Goal: Check status

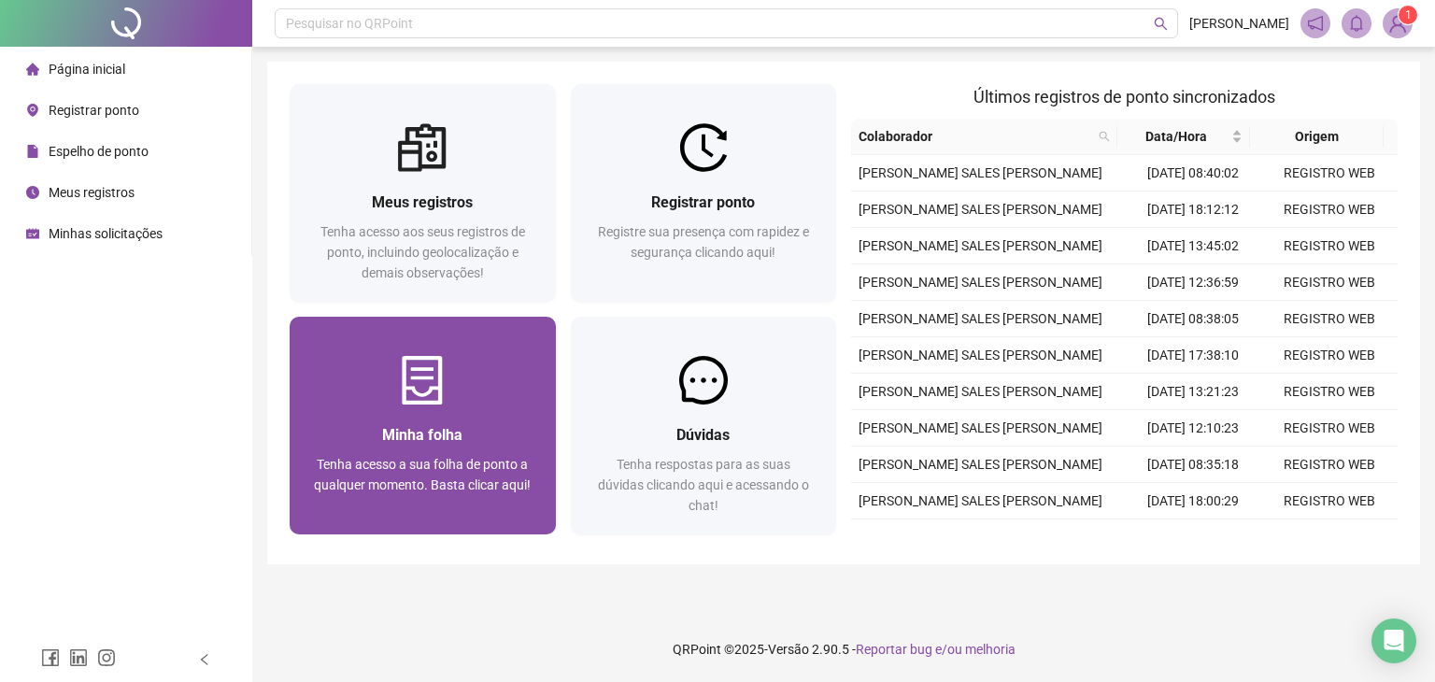
click at [398, 401] on img at bounding box center [422, 380] width 49 height 49
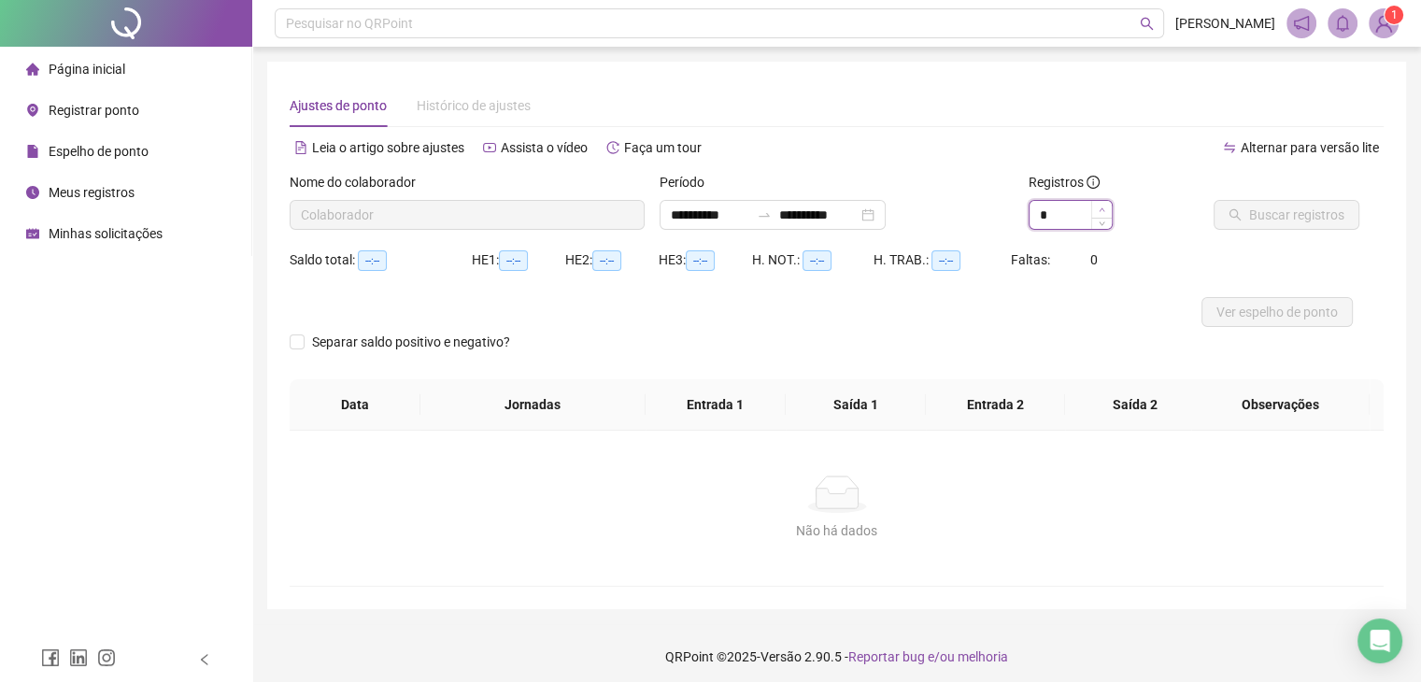
type input "*"
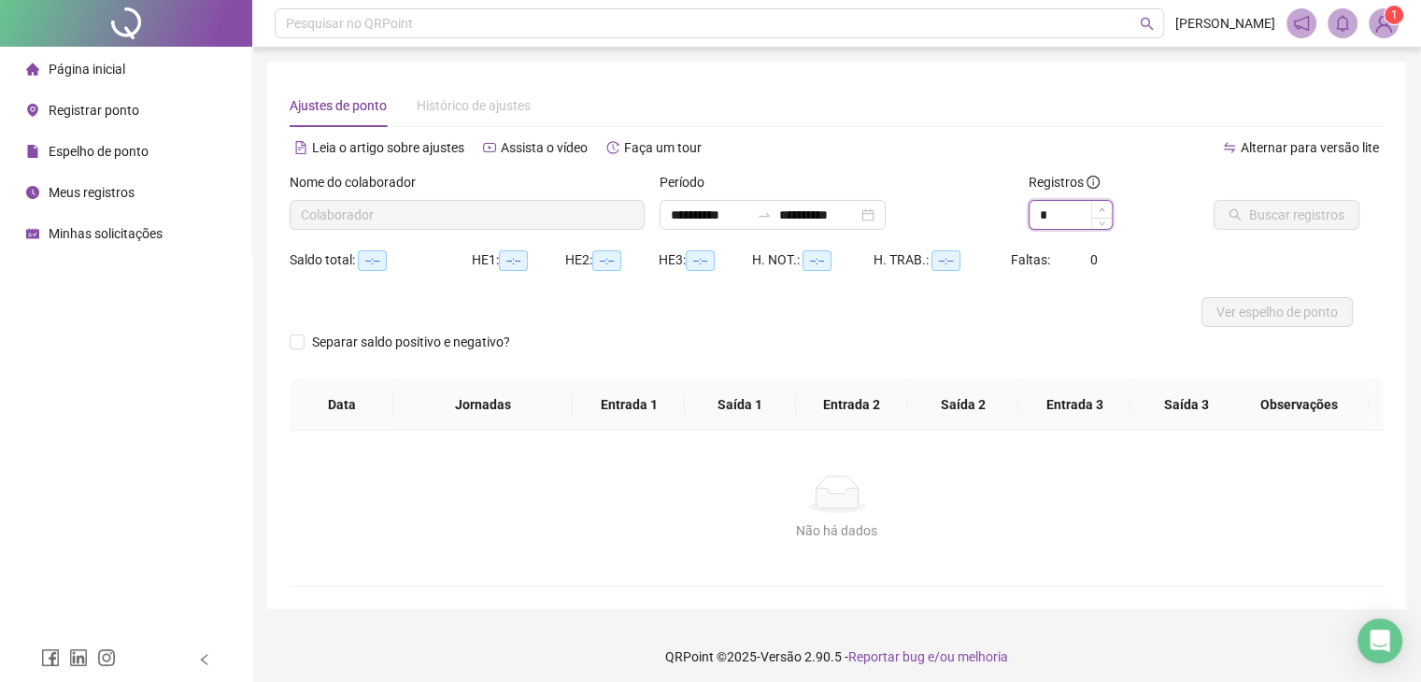
click at [1099, 210] on icon "up" at bounding box center [1102, 210] width 7 height 7
type input "**********"
click at [1278, 214] on span "Buscar registros" at bounding box center [1296, 215] width 95 height 21
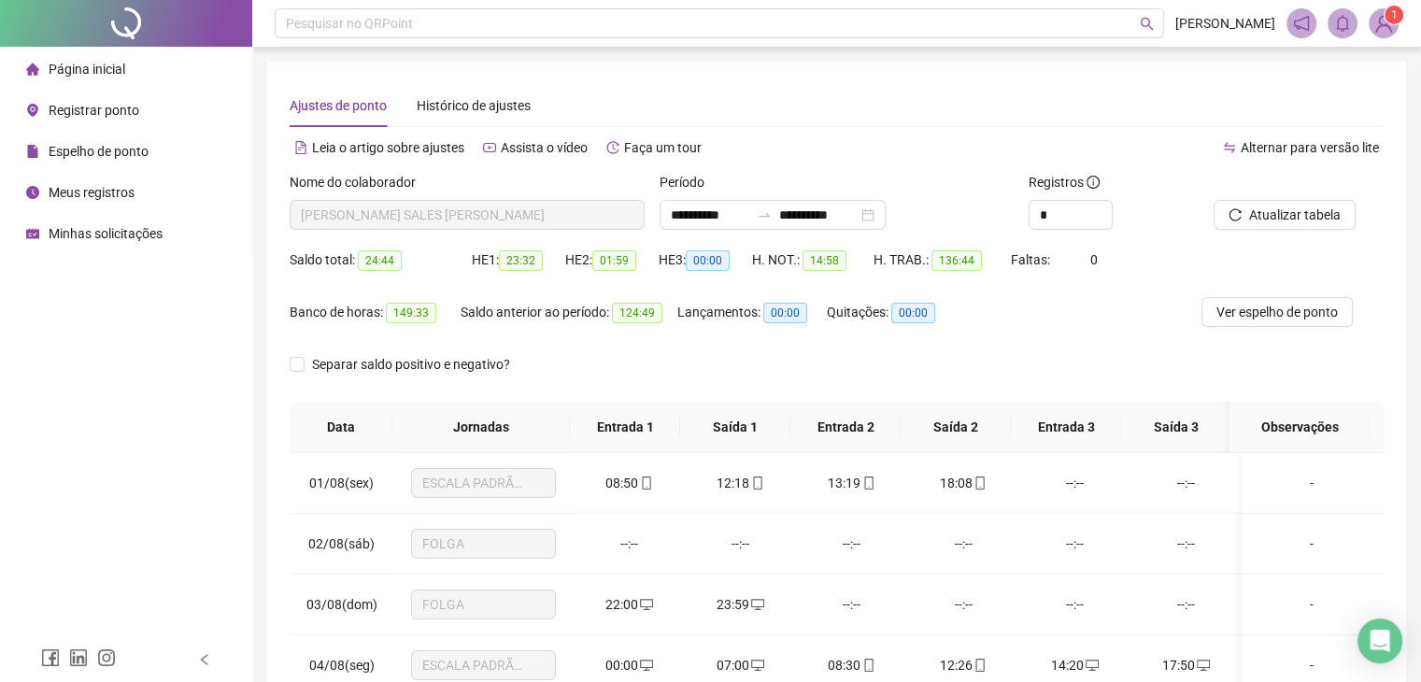
click at [1274, 319] on span "Ver espelho de ponto" at bounding box center [1277, 312] width 121 height 21
